Goal: Navigation & Orientation: Find specific page/section

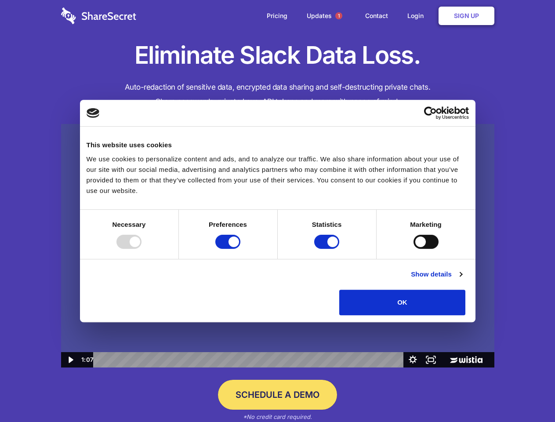
click at [277, 211] on img at bounding box center [277, 246] width 433 height 244
click at [142, 249] on div at bounding box center [128, 242] width 25 height 14
click at [240, 249] on input "Preferences" at bounding box center [227, 242] width 25 height 14
checkbox input "false"
click at [328, 249] on input "Statistics" at bounding box center [326, 242] width 25 height 14
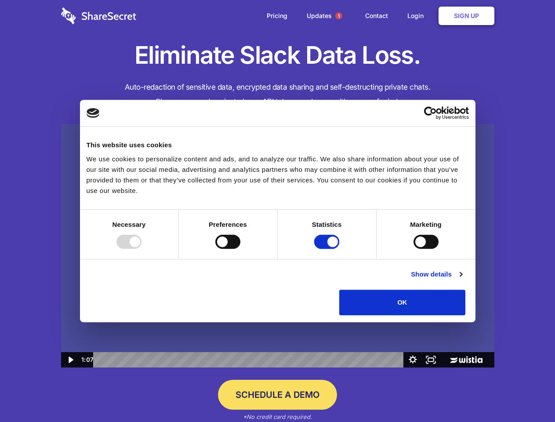
checkbox input "false"
click at [414, 249] on input "Marketing" at bounding box center [426, 242] width 25 height 14
checkbox input "true"
click at [462, 280] on link "Show details" at bounding box center [436, 274] width 51 height 11
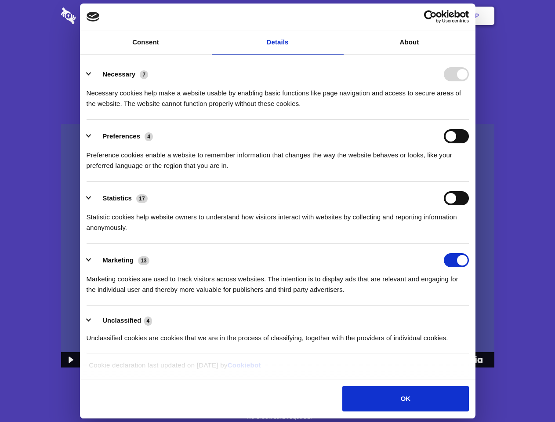
click at [473, 318] on ul "Necessary 7 Necessary cookies help make a website usable by enabling basic func…" at bounding box center [277, 206] width 391 height 296
click at [338, 16] on span "1" at bounding box center [338, 15] width 7 height 7
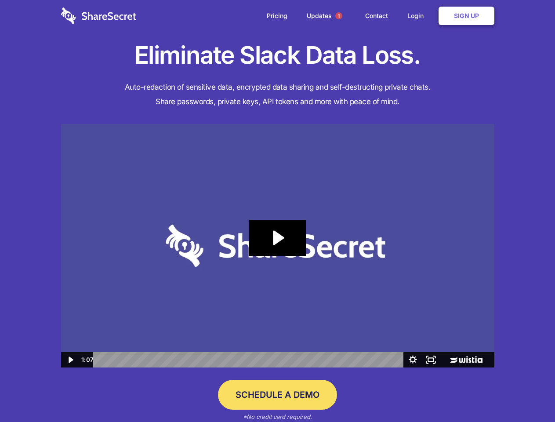
click at [278, 246] on icon "Play Video: Sharesecret Slack Extension" at bounding box center [277, 238] width 56 height 36
